Goal: Task Accomplishment & Management: Use online tool/utility

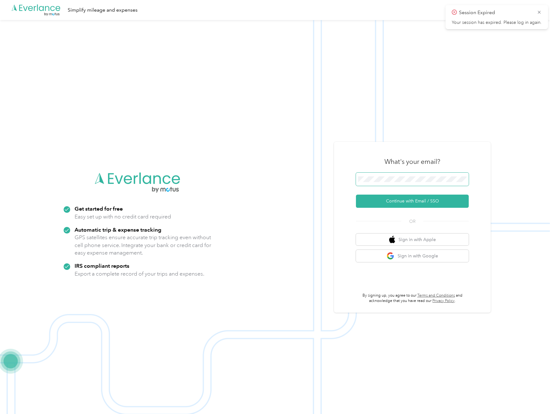
click at [415, 201] on button "Continue with Email / SSO" at bounding box center [412, 200] width 113 height 13
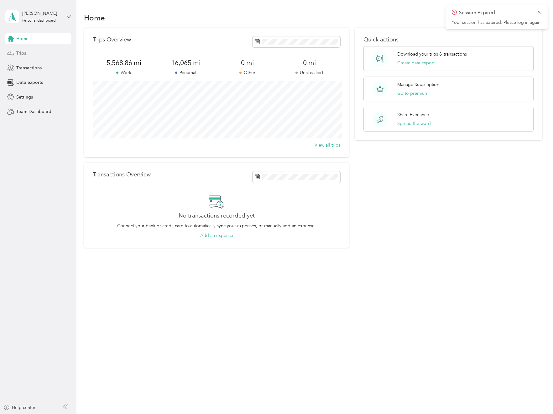
click at [22, 51] on span "Trips" at bounding box center [21, 53] width 10 height 7
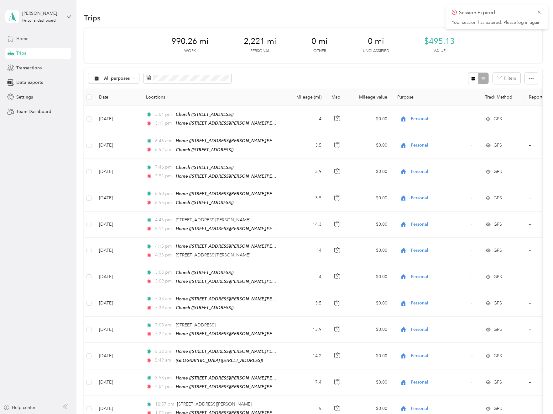
click at [19, 38] on span "Home" at bounding box center [22, 38] width 12 height 7
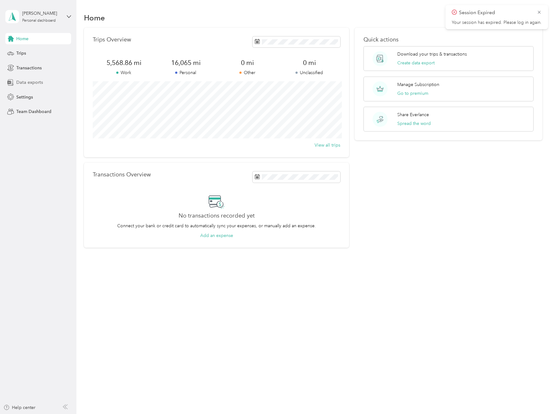
click at [31, 82] on span "Data exports" at bounding box center [29, 82] width 27 height 7
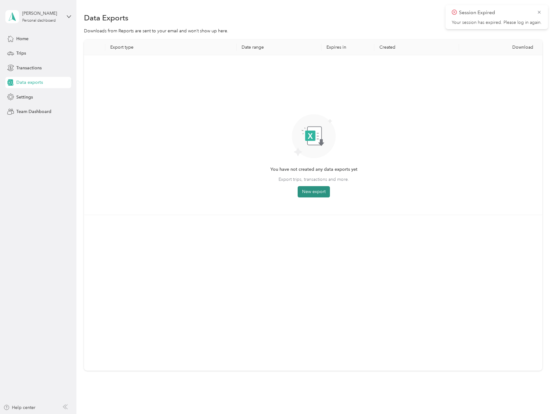
click at [312, 192] on button "New export" at bounding box center [314, 191] width 32 height 11
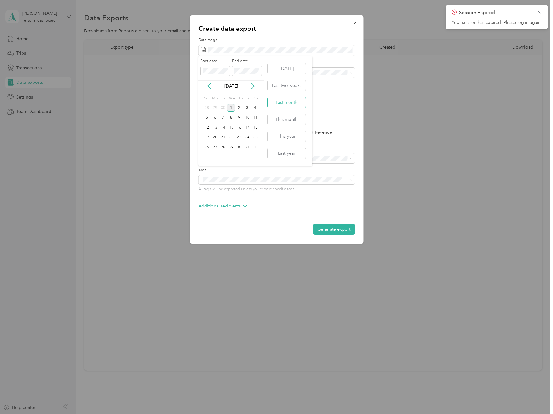
click at [283, 102] on button "Last month" at bounding box center [287, 102] width 38 height 11
click at [217, 132] on label "Trips" at bounding box center [225, 132] width 16 height 4
click at [237, 167] on div "Summary only" at bounding box center [277, 166] width 148 height 7
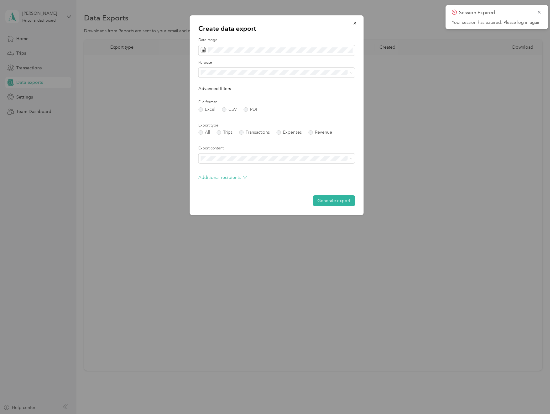
click at [208, 93] on span "Work" at bounding box center [208, 91] width 11 height 5
click at [332, 198] on button "Generate export" at bounding box center [334, 200] width 42 height 11
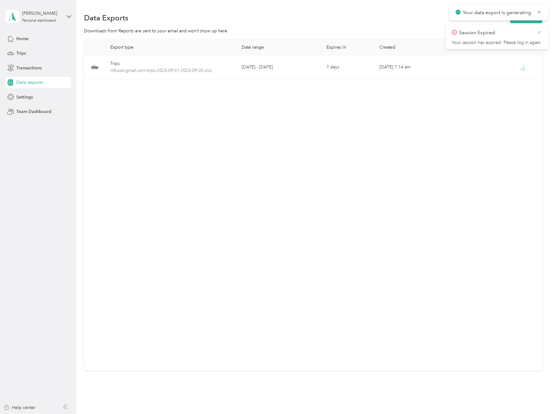
click at [539, 31] on icon at bounding box center [539, 32] width 5 height 6
click at [539, 12] on icon at bounding box center [539, 12] width 5 height 6
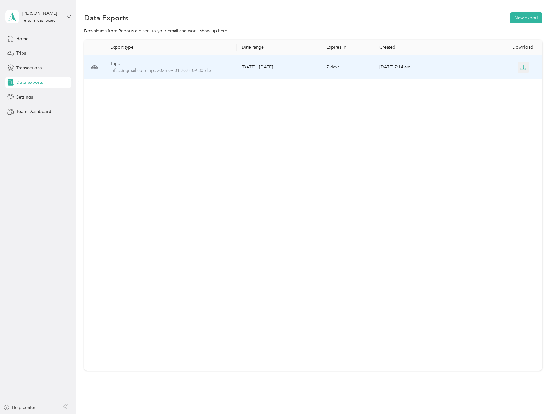
click at [523, 68] on icon "button" at bounding box center [524, 68] width 6 height 6
